Goal: Task Accomplishment & Management: Manage account settings

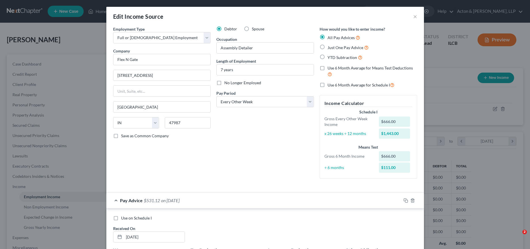
select select "0"
select select "15"
select select "2"
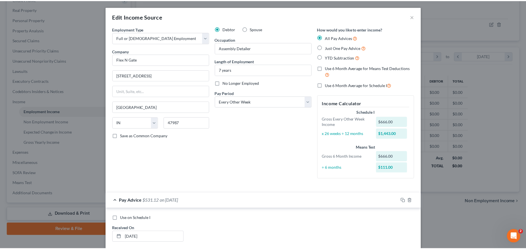
scroll to position [161, 0]
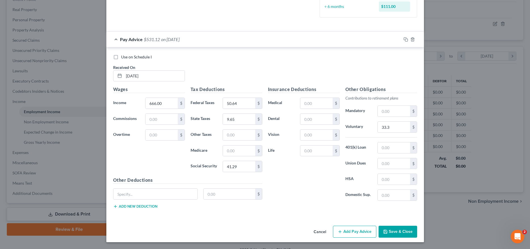
click at [459, 22] on div "Edit Income Source × Employment Type * Select Full or Part Time Employment Self…" at bounding box center [265, 124] width 530 height 249
click at [398, 230] on button "Save & Close" at bounding box center [397, 232] width 39 height 12
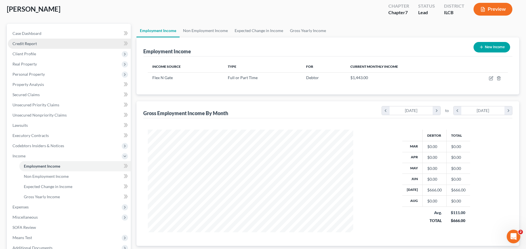
scroll to position [0, 0]
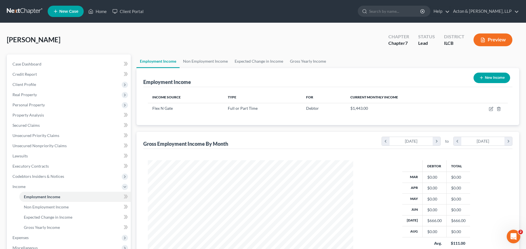
click at [22, 9] on link at bounding box center [25, 11] width 36 height 10
